Goal: Check status: Check status

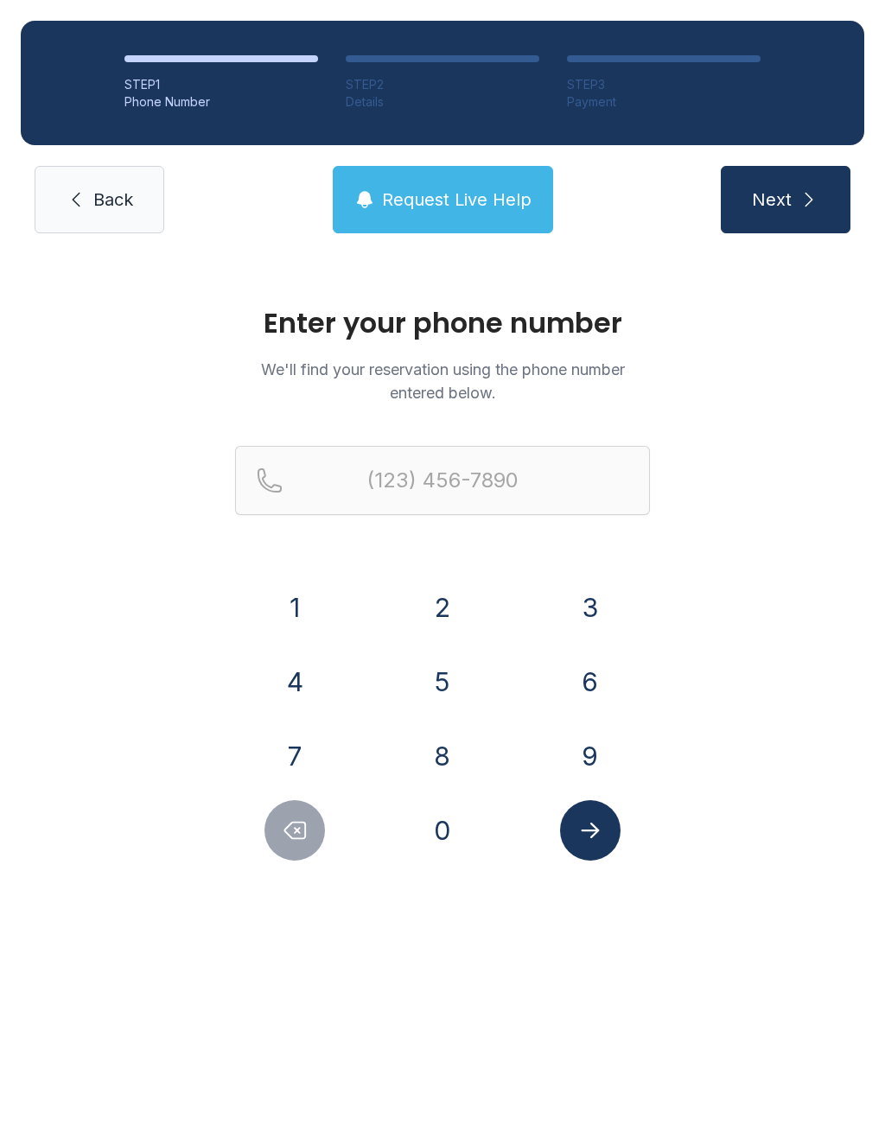
click at [316, 753] on button "7" at bounding box center [295, 756] width 61 height 61
click at [304, 594] on button "1" at bounding box center [295, 607] width 61 height 61
click at [598, 756] on button "9" at bounding box center [590, 756] width 61 height 61
click at [453, 611] on button "2" at bounding box center [442, 607] width 61 height 61
click at [442, 746] on button "8" at bounding box center [442, 756] width 61 height 61
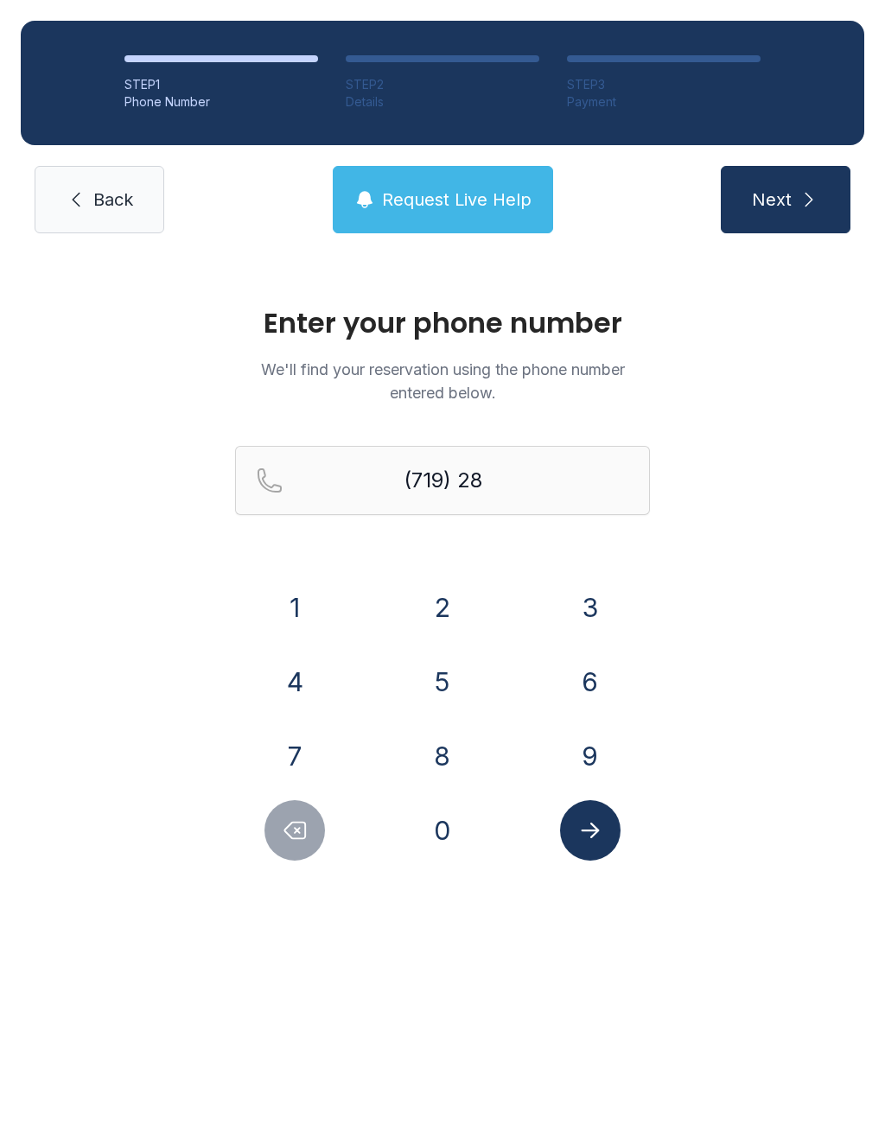
click at [298, 749] on button "7" at bounding box center [295, 756] width 61 height 61
click at [304, 740] on button "7" at bounding box center [295, 756] width 61 height 61
click at [303, 740] on button "7" at bounding box center [295, 756] width 61 height 61
click at [304, 736] on button "7" at bounding box center [295, 756] width 61 height 61
click at [592, 666] on button "6" at bounding box center [590, 682] width 61 height 61
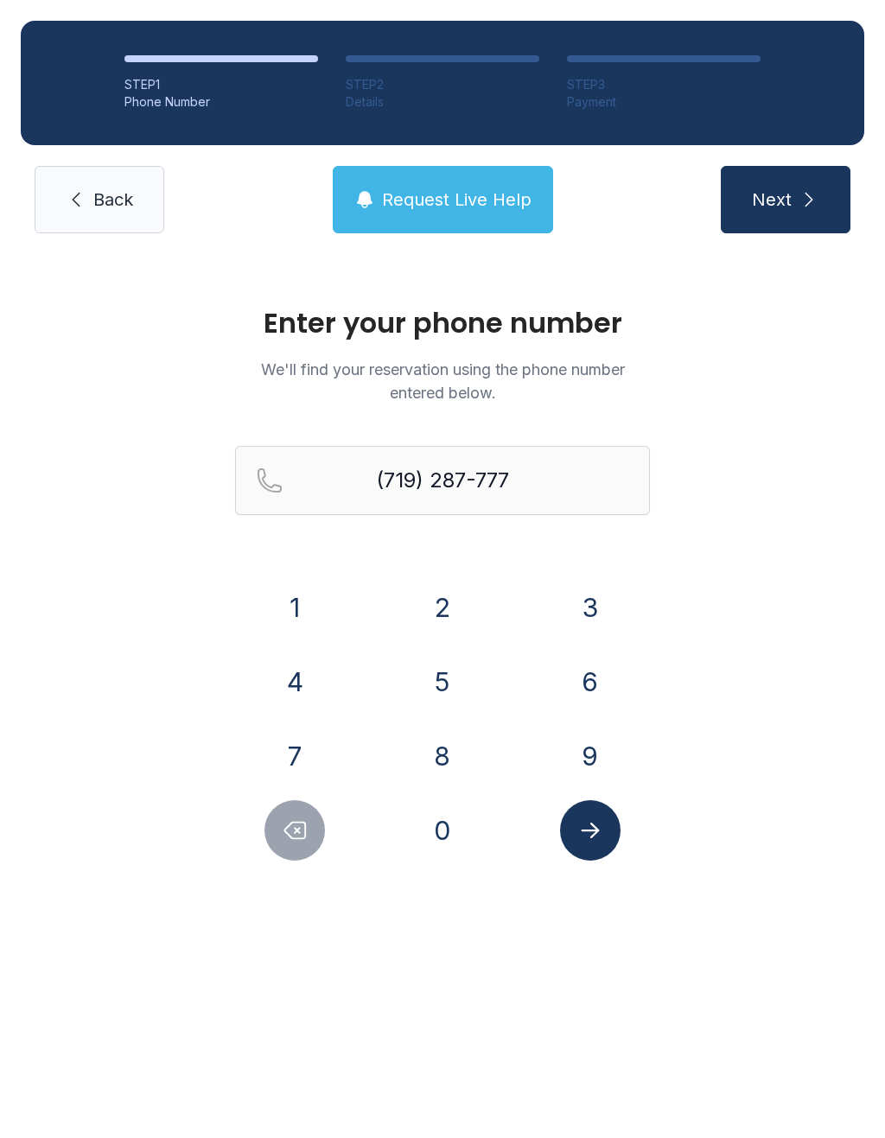
type input "[PHONE_NUMBER]"
click at [816, 207] on icon "submit" at bounding box center [809, 199] width 21 height 21
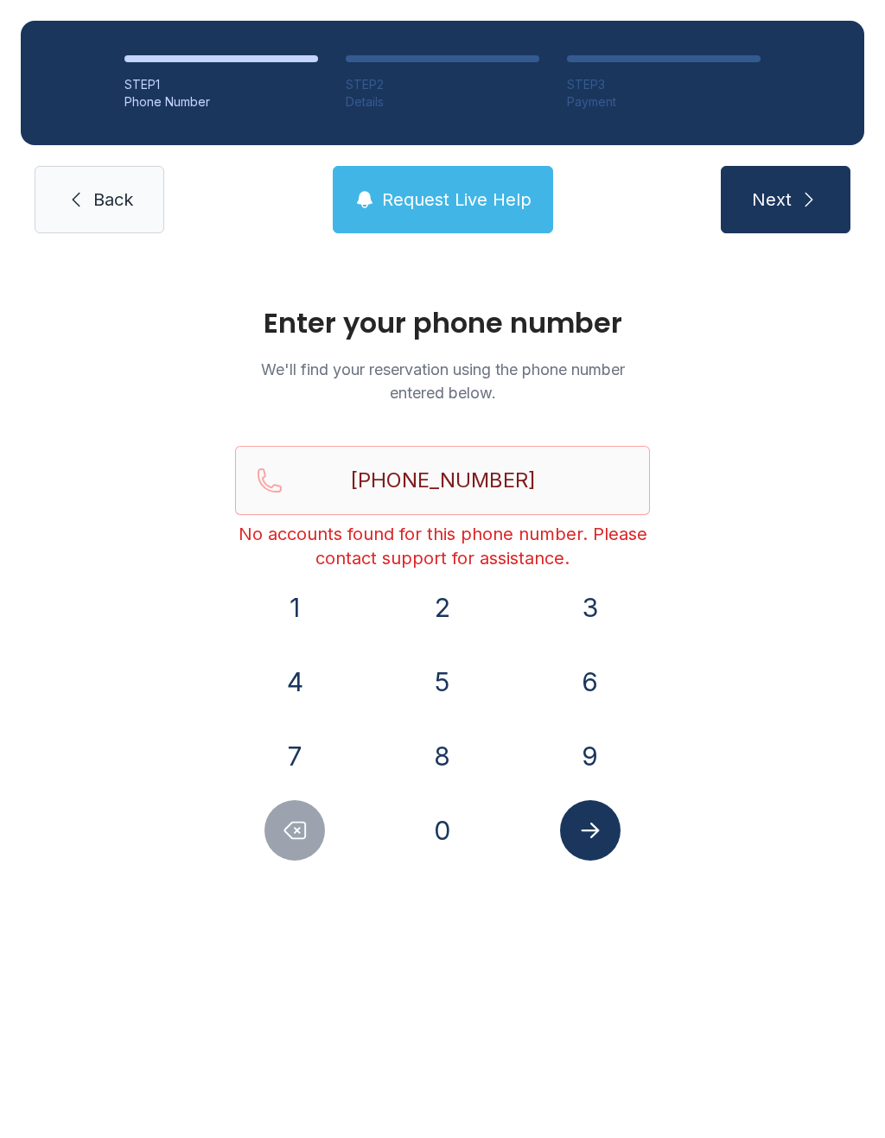
click at [99, 189] on span "Back" at bounding box center [113, 200] width 40 height 24
